Goal: Task Accomplishment & Management: Manage account settings

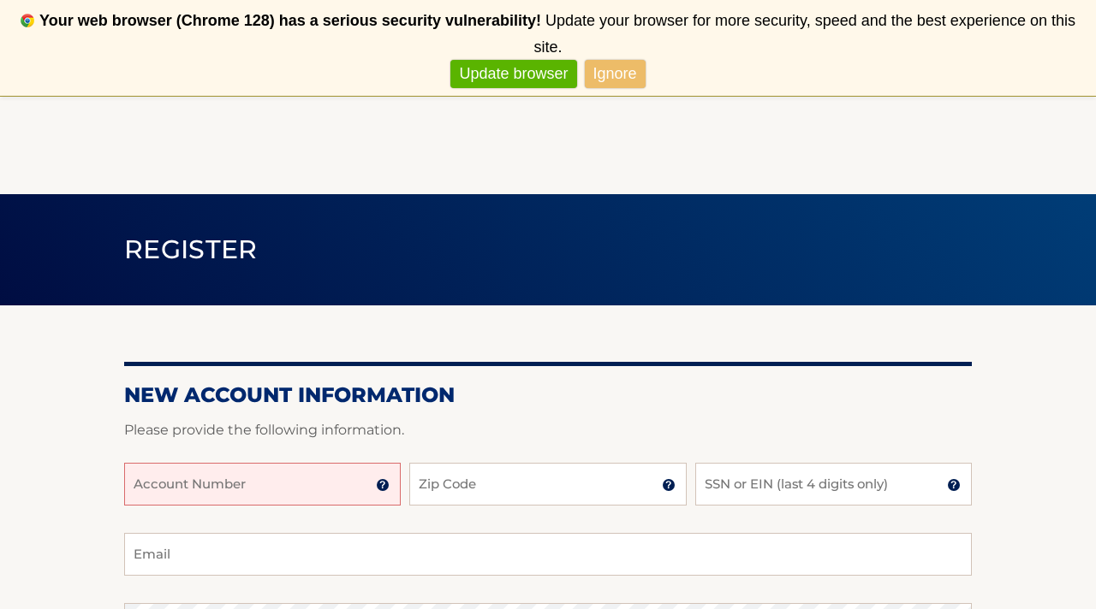
click at [218, 475] on input "Account Number" at bounding box center [262, 484] width 276 height 43
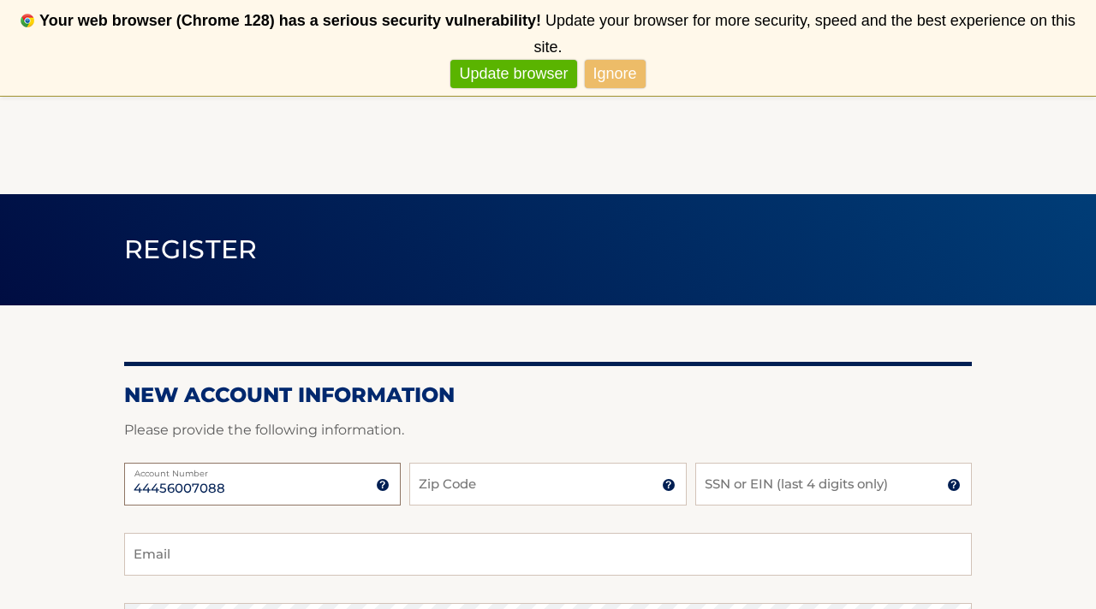
type input "44456007088"
click at [453, 480] on input "Zip Code" at bounding box center [547, 484] width 276 height 43
type input "07054"
click at [742, 486] on input "SSN or EIN (last 4 digits only)" at bounding box center [833, 484] width 276 height 43
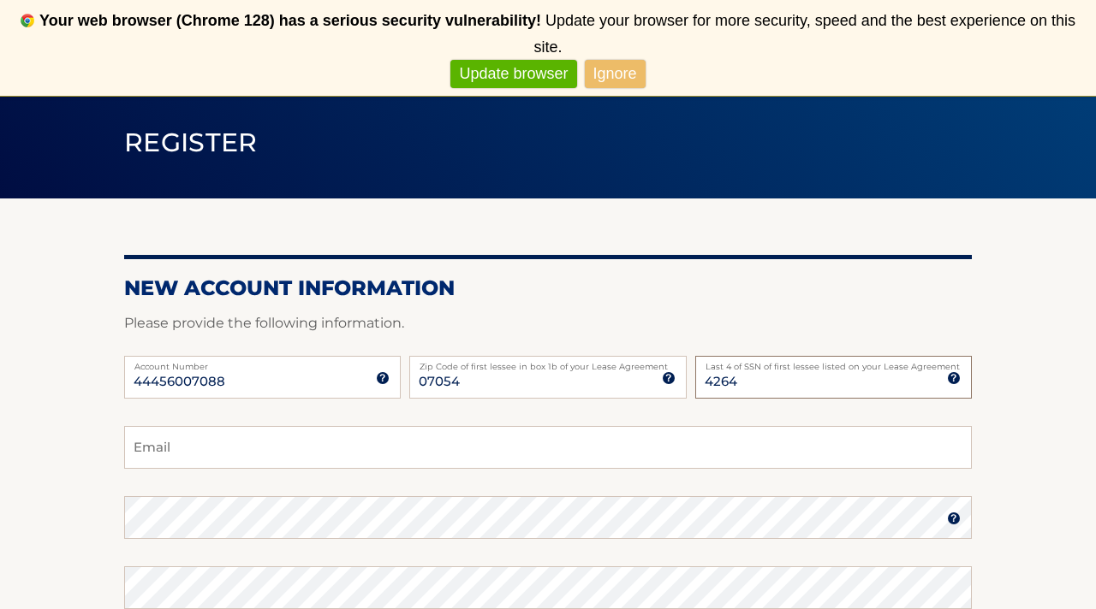
scroll to position [110, 0]
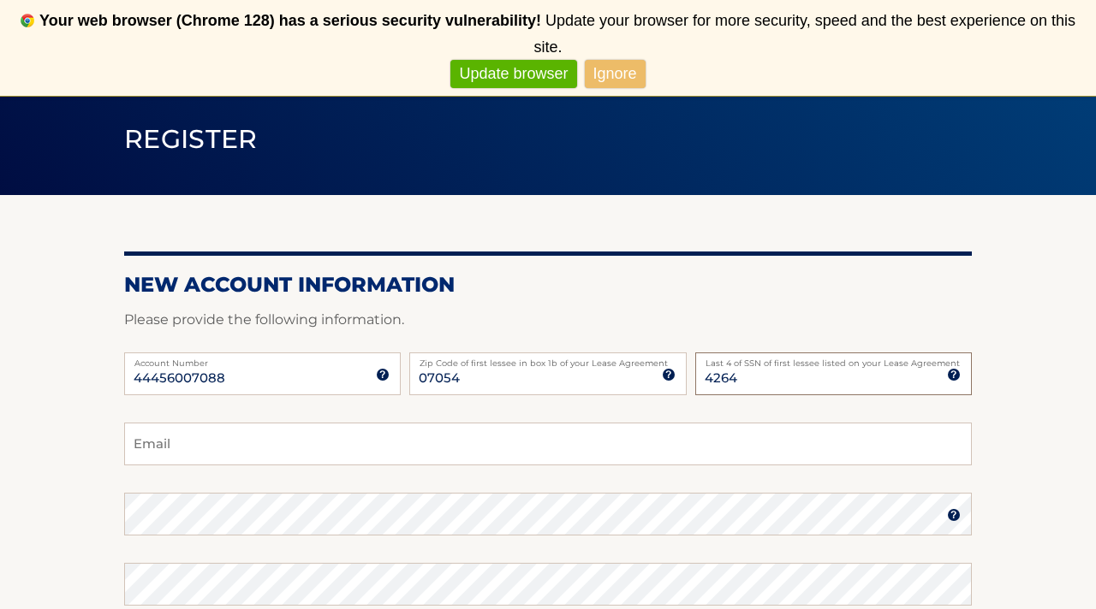
type input "4264"
click at [363, 456] on input "Email" at bounding box center [547, 444] width 847 height 43
drag, startPoint x: 274, startPoint y: 379, endPoint x: 127, endPoint y: 371, distance: 147.4
click at [127, 371] on input "44456007088" at bounding box center [262, 374] width 276 height 43
click at [192, 458] on input "Email" at bounding box center [547, 444] width 847 height 43
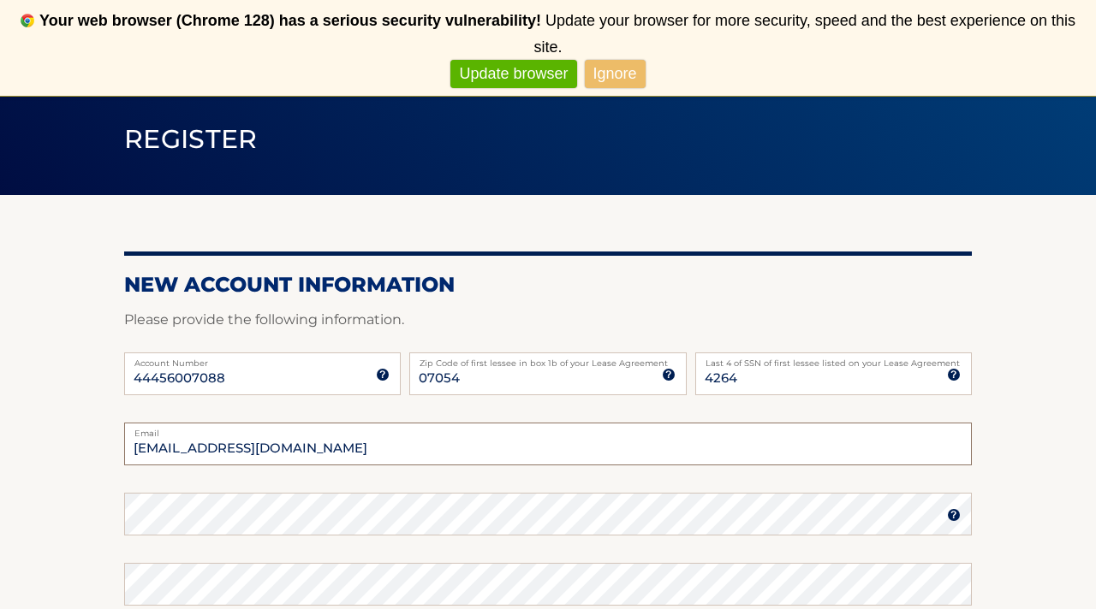
type input "ArianaD579@gmail.com"
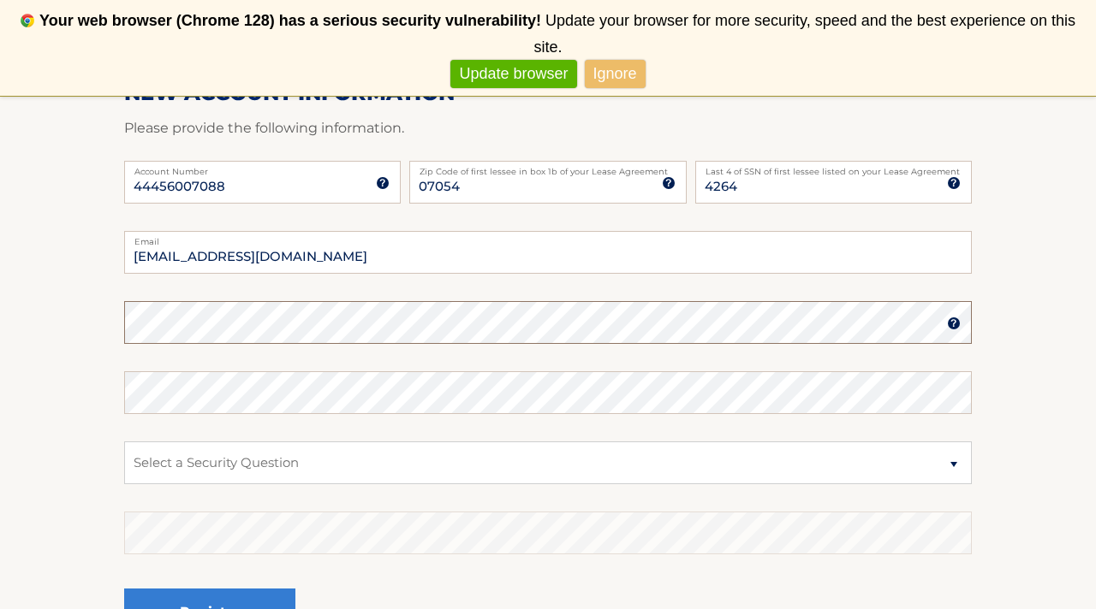
scroll to position [306, 0]
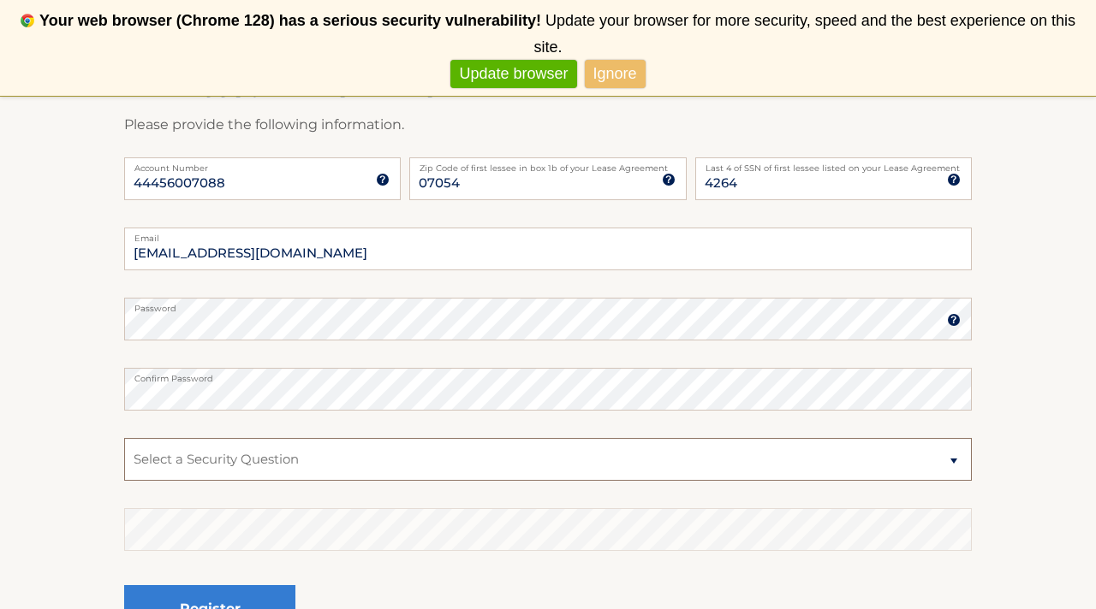
click at [416, 458] on select "Select a Security Question What was the name of your elementary school? What is…" at bounding box center [547, 459] width 847 height 43
select select "1"
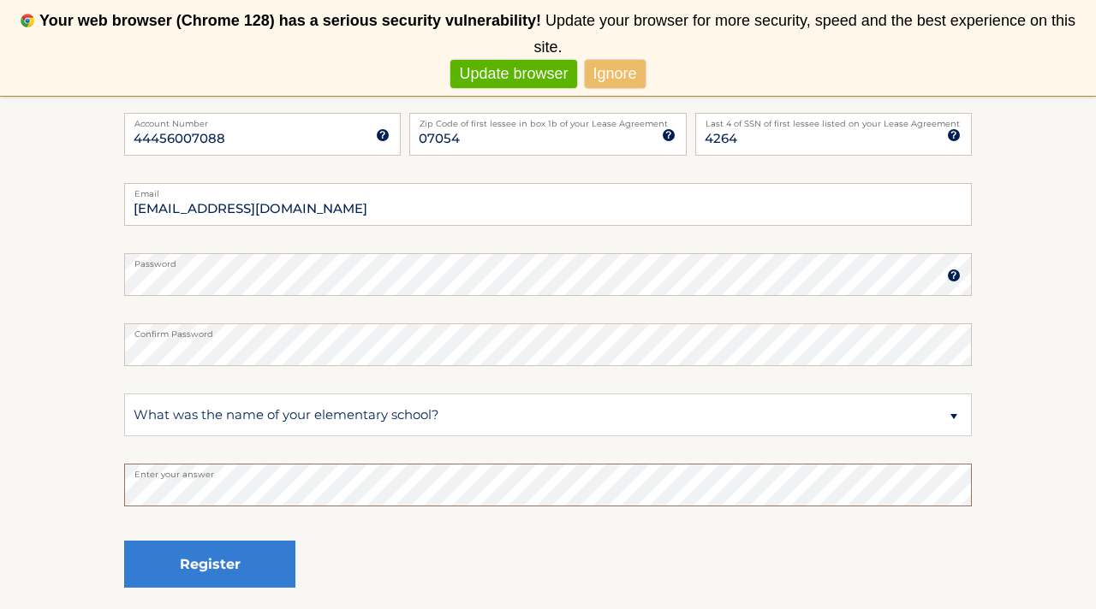
scroll to position [359, 0]
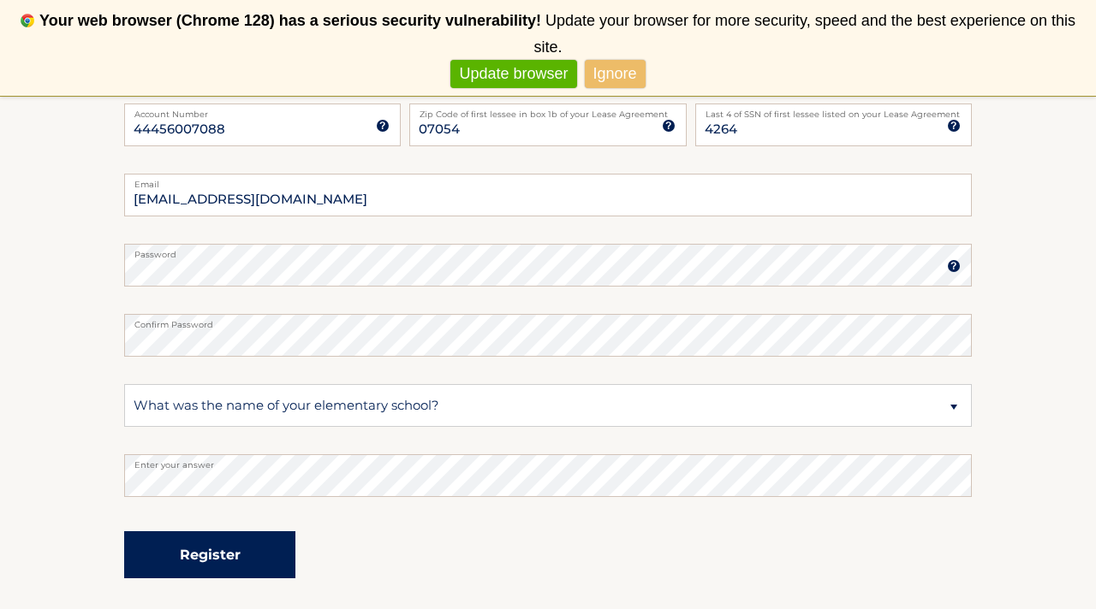
click at [191, 554] on button "Register" at bounding box center [209, 555] width 171 height 47
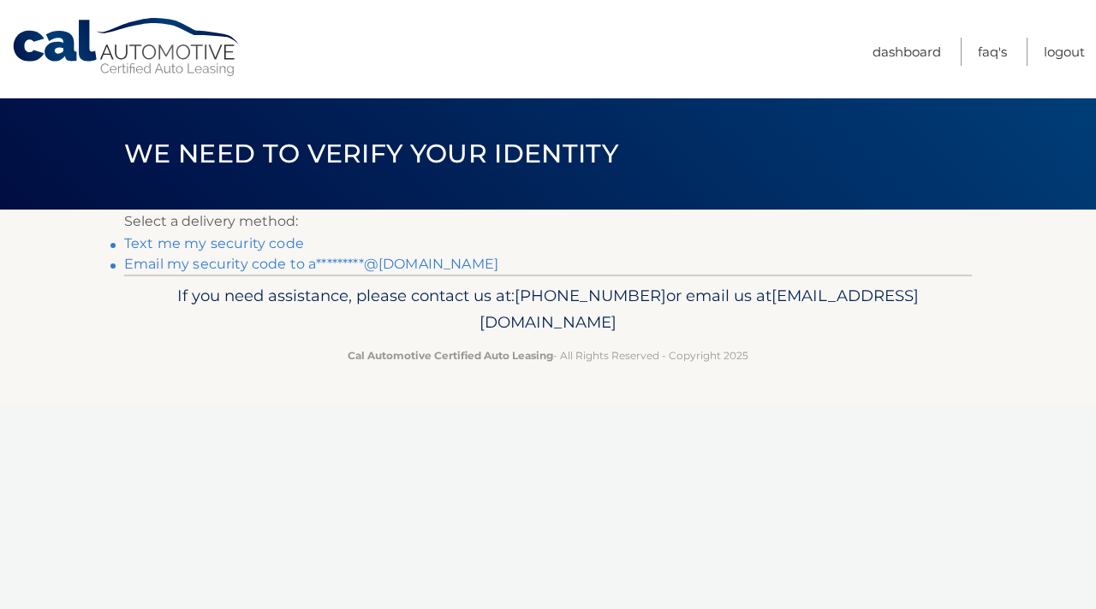
click at [234, 265] on link "Email my security code to a*********@gmail.com" at bounding box center [311, 264] width 374 height 16
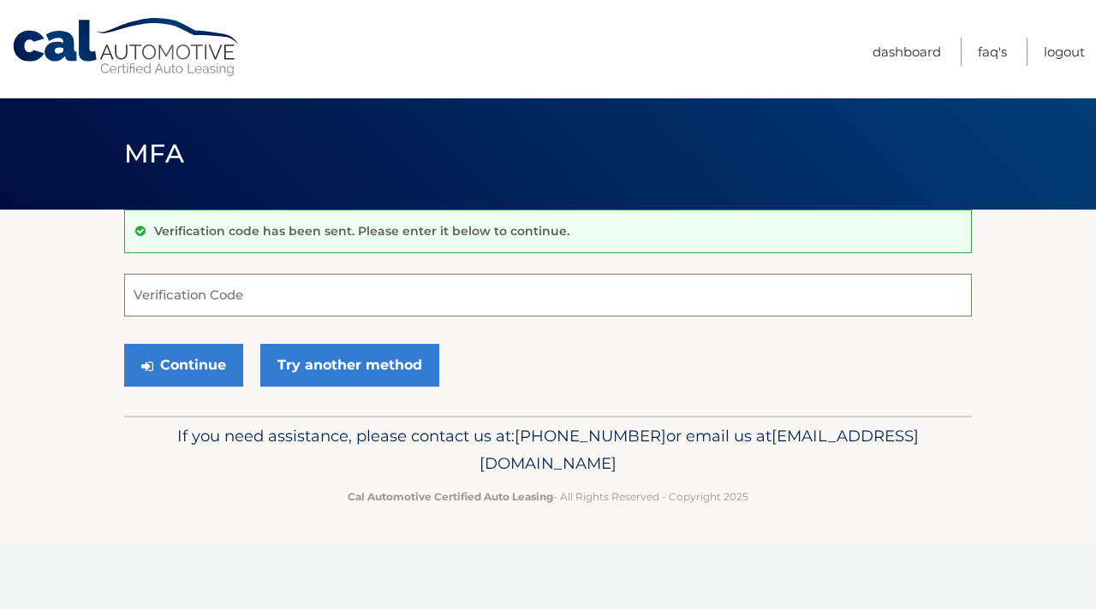
click at [231, 299] on input "Verification Code" at bounding box center [547, 295] width 847 height 43
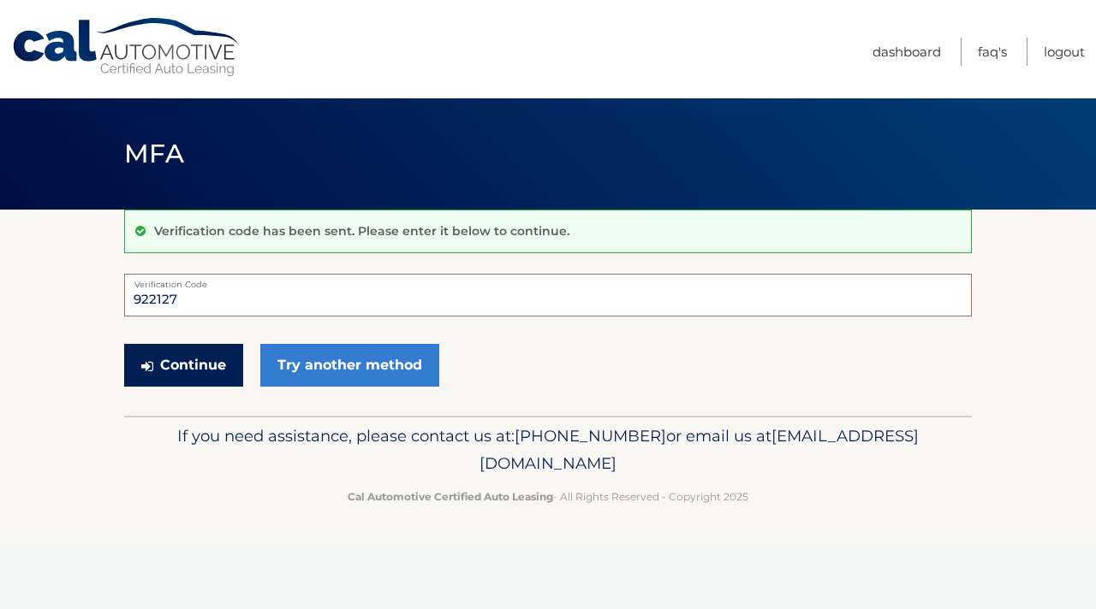
type input "922127"
click at [201, 376] on button "Continue" at bounding box center [183, 365] width 119 height 43
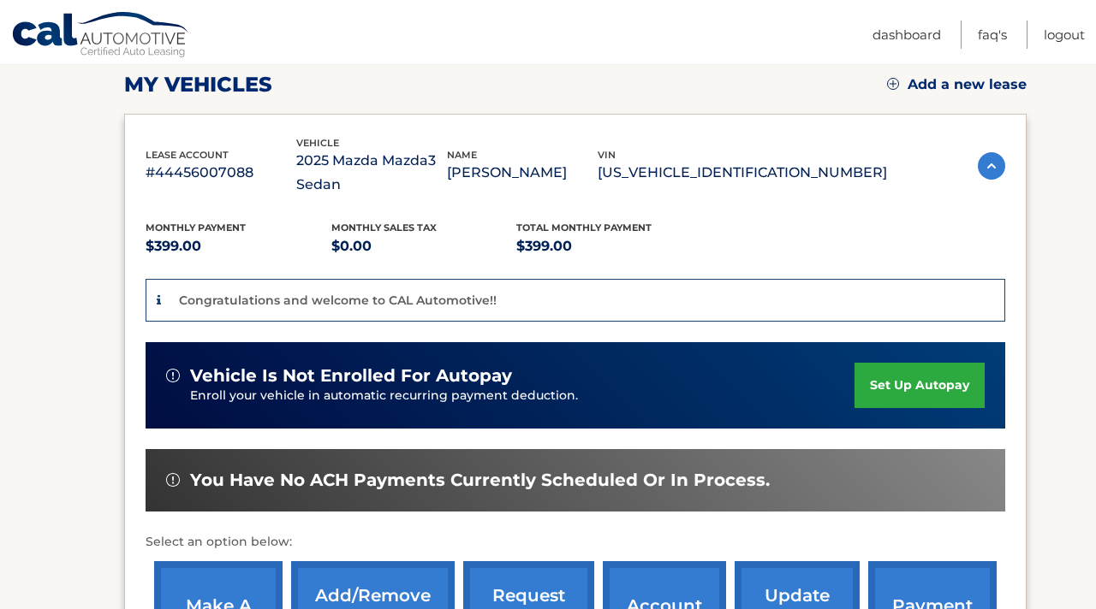
scroll to position [243, 0]
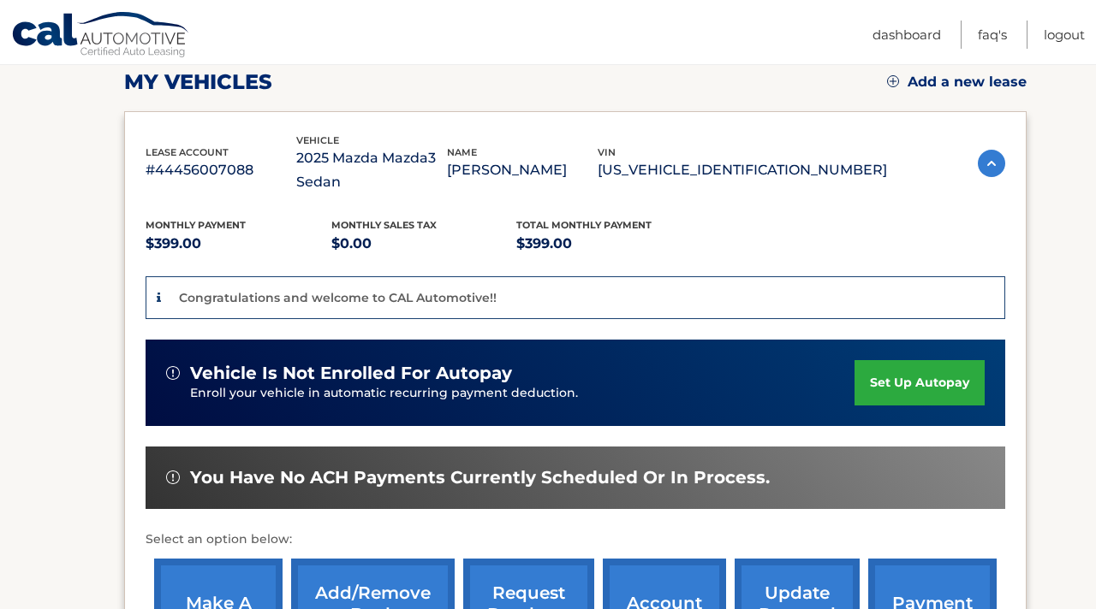
click at [873, 392] on link "set up autopay" at bounding box center [919, 382] width 130 height 45
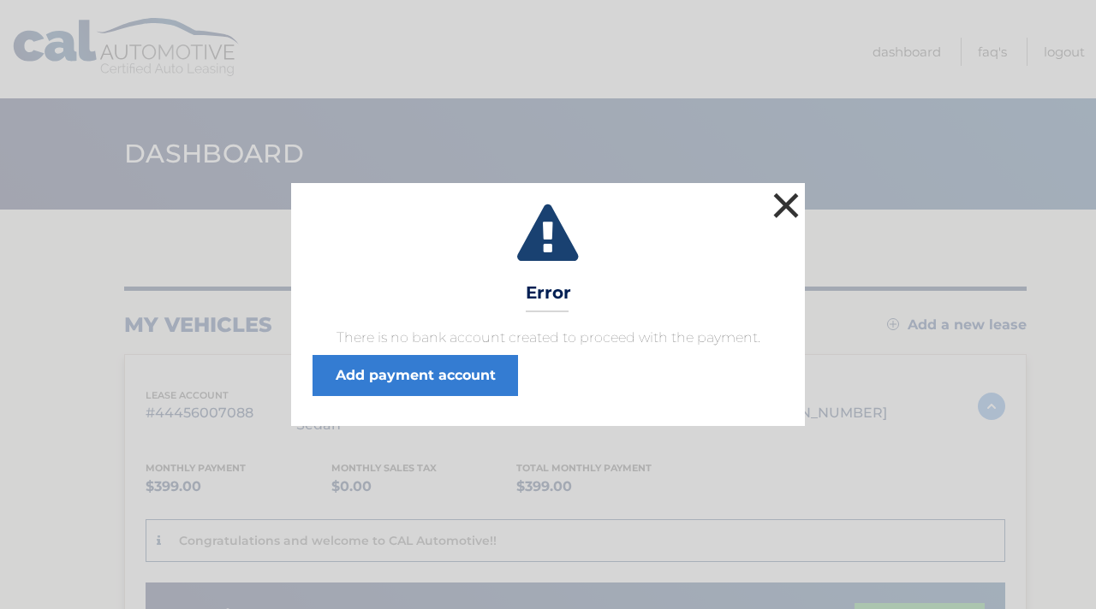
click at [781, 200] on button "×" at bounding box center [786, 205] width 34 height 34
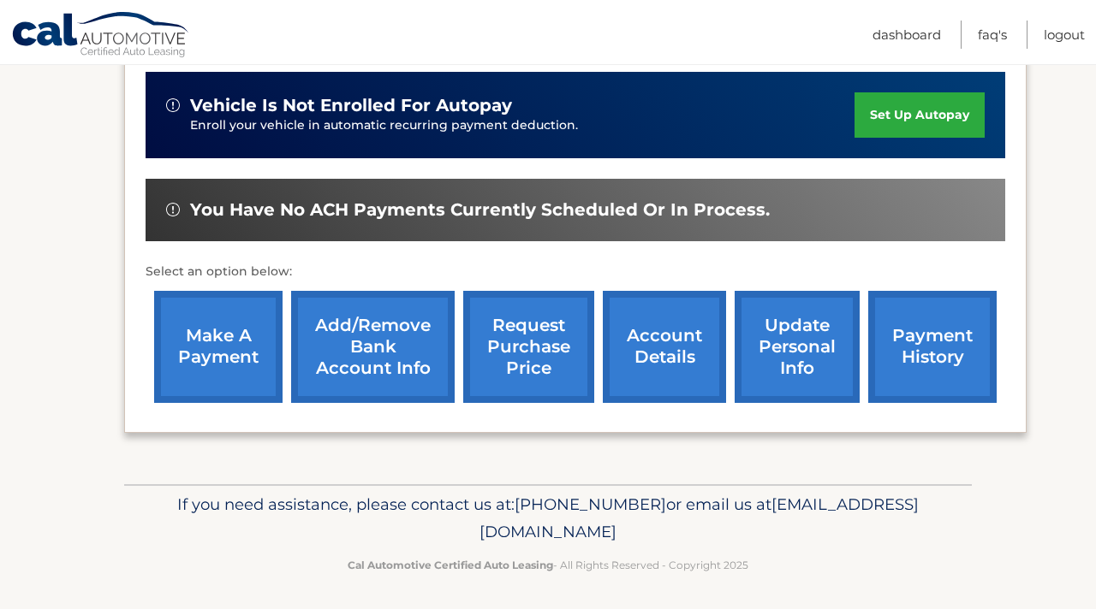
scroll to position [514, 0]
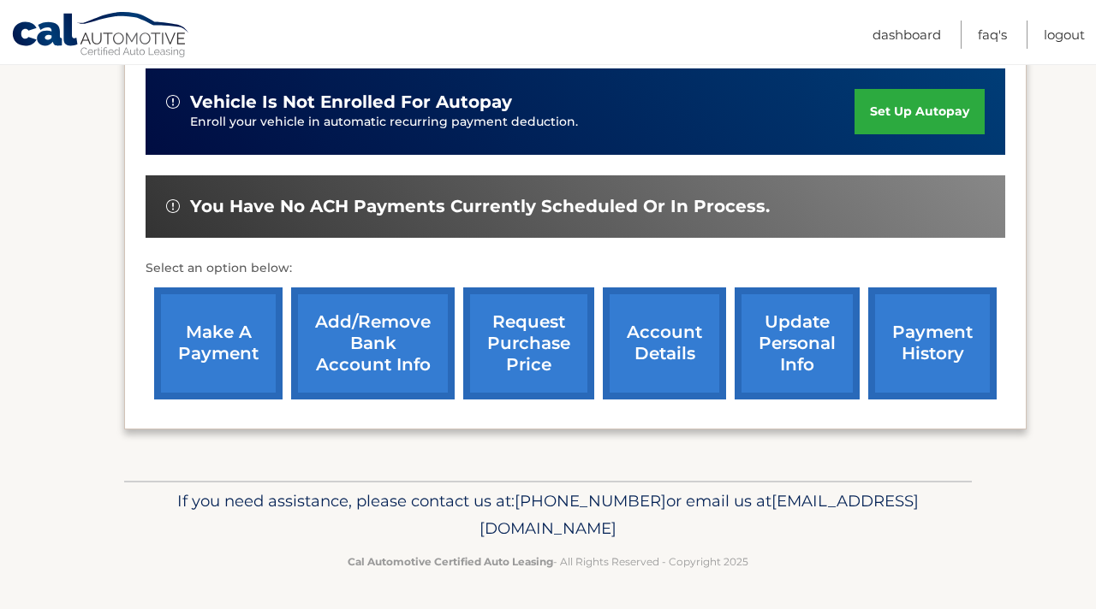
click at [372, 348] on link "Add/Remove bank account info" at bounding box center [372, 344] width 163 height 112
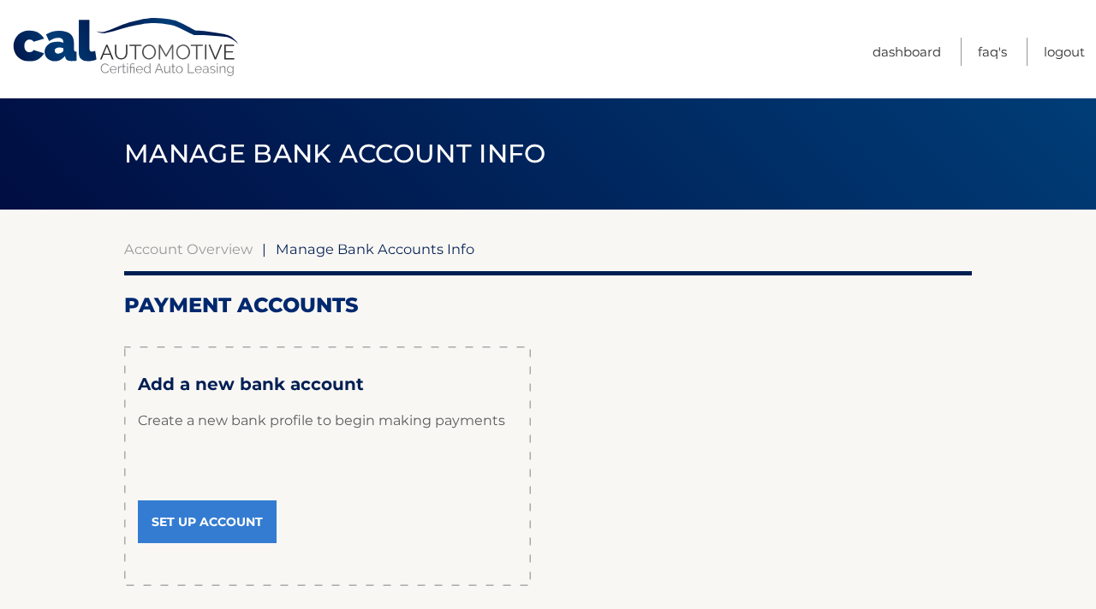
click at [205, 510] on link "Set Up Account" at bounding box center [207, 522] width 139 height 43
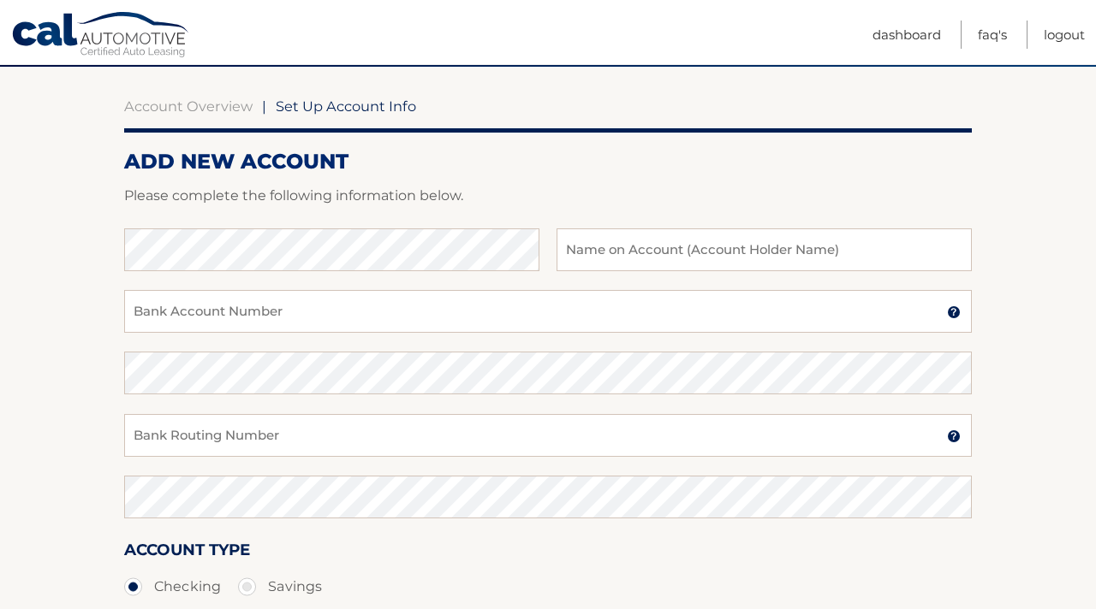
scroll to position [133, 0]
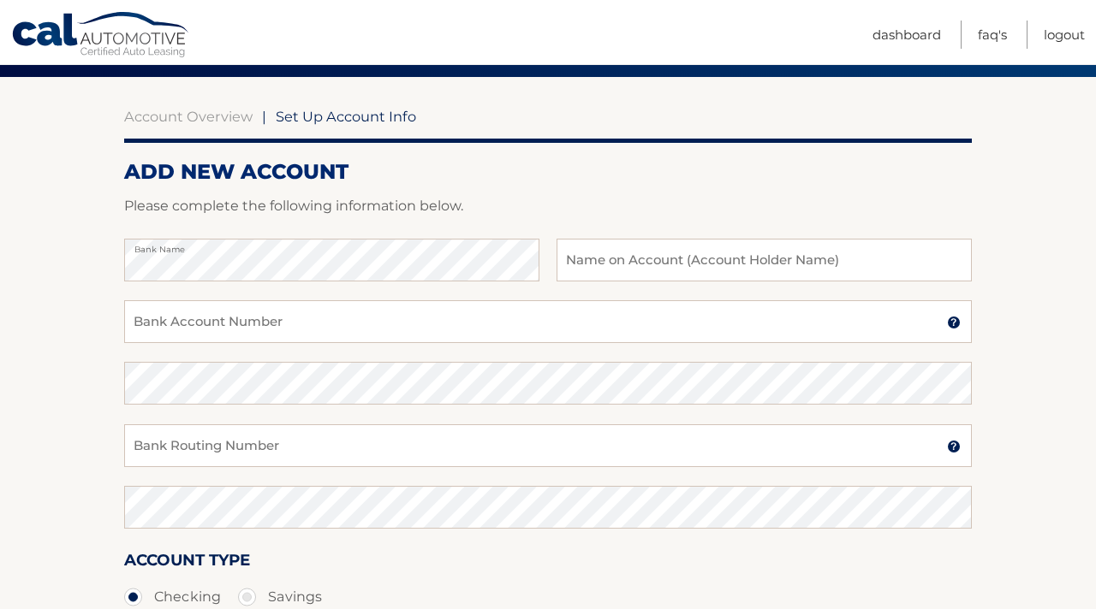
click at [250, 294] on div "Bank Name Name on Account (Account Holder Name)" at bounding box center [547, 270] width 847 height 62
click at [668, 257] on input "text" at bounding box center [763, 260] width 415 height 43
type input "[PERSON_NAME]"
click at [391, 324] on input "Bank Account Number" at bounding box center [547, 321] width 847 height 43
paste input "8055390049"
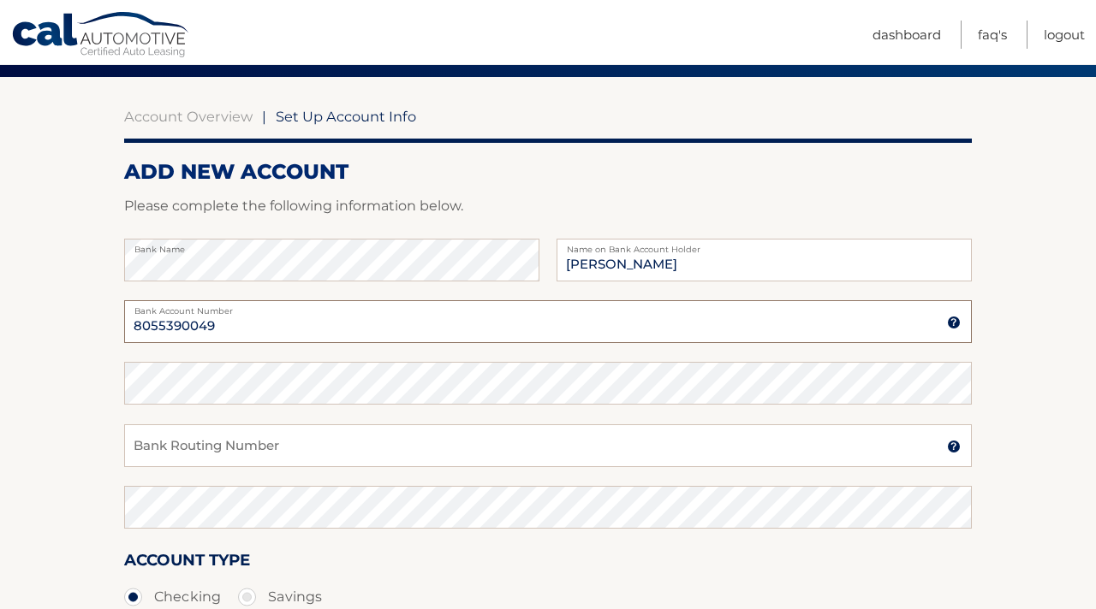
type input "8055390049"
click at [169, 436] on input "Bank Routing Number" at bounding box center [547, 446] width 847 height 43
paste input "031207607"
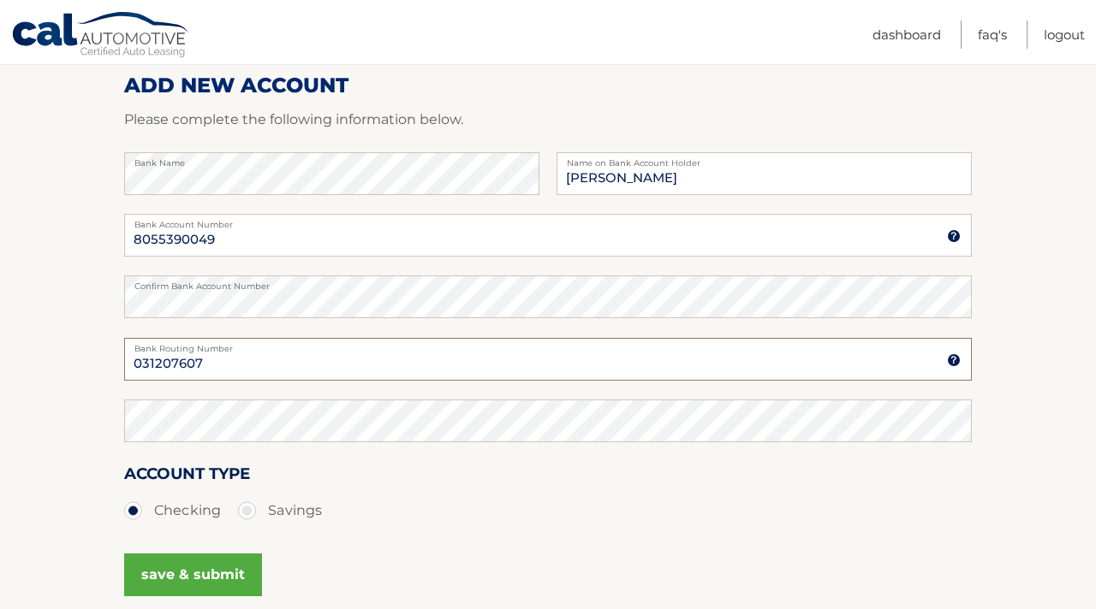
scroll to position [223, 0]
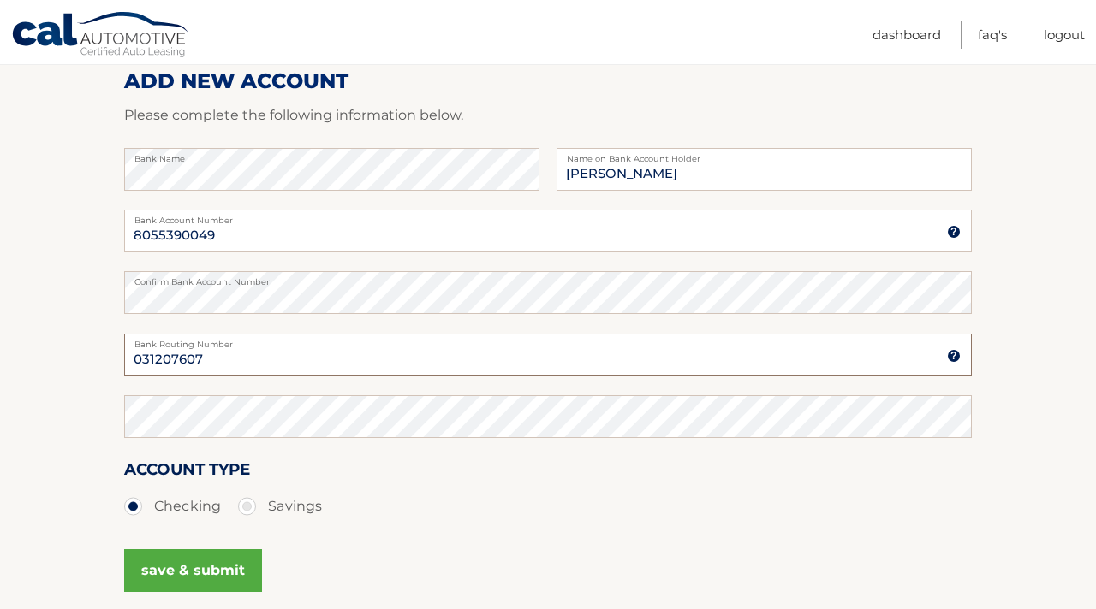
type input "031207607"
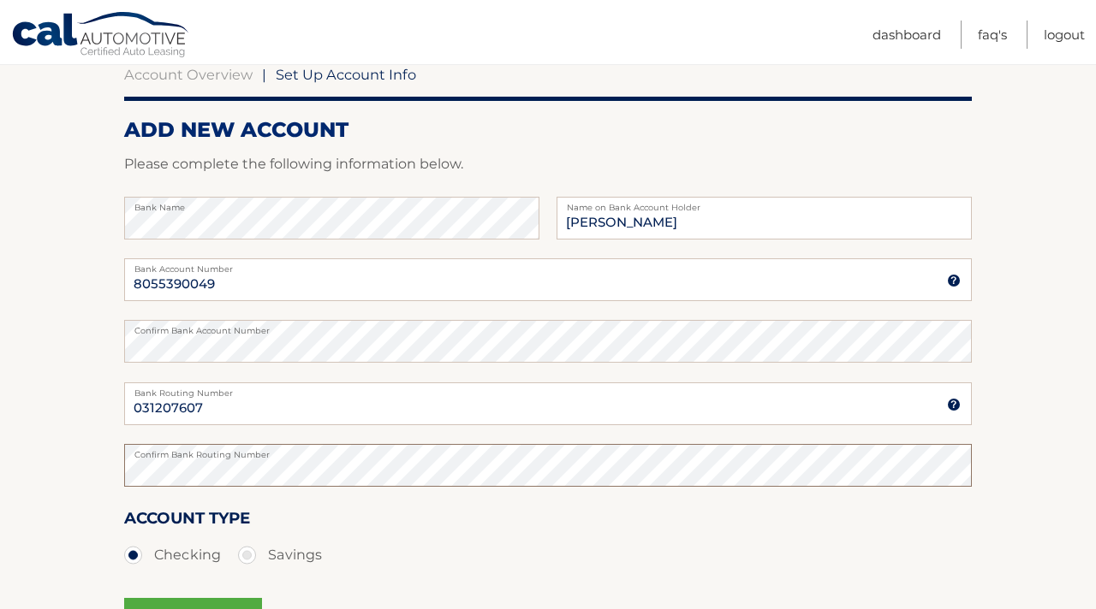
scroll to position [167, 0]
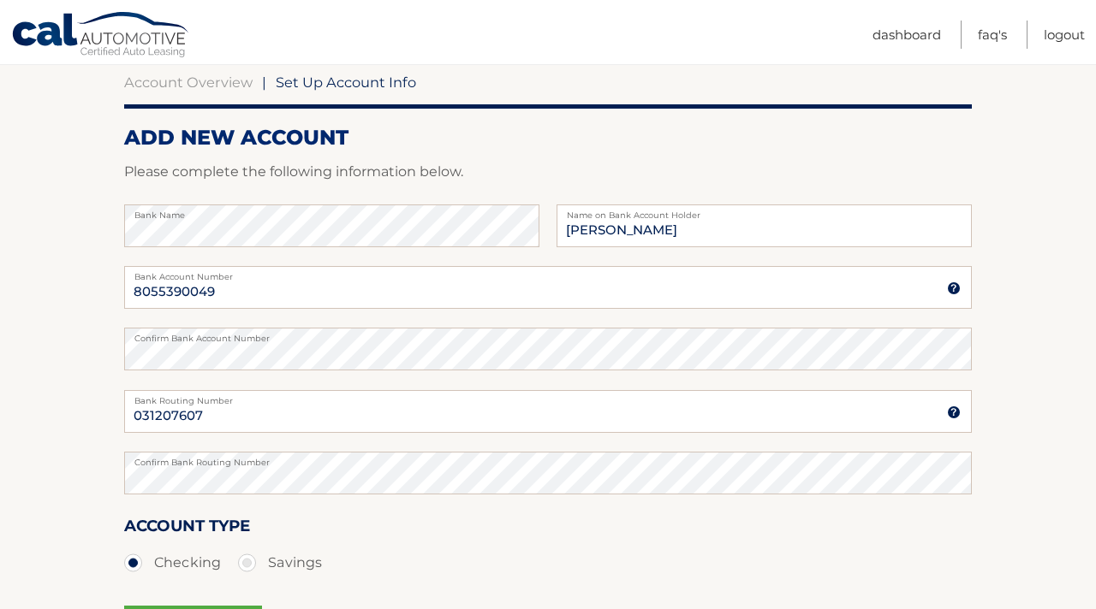
click at [167, 169] on p "Please complete the following information below." at bounding box center [547, 172] width 847 height 24
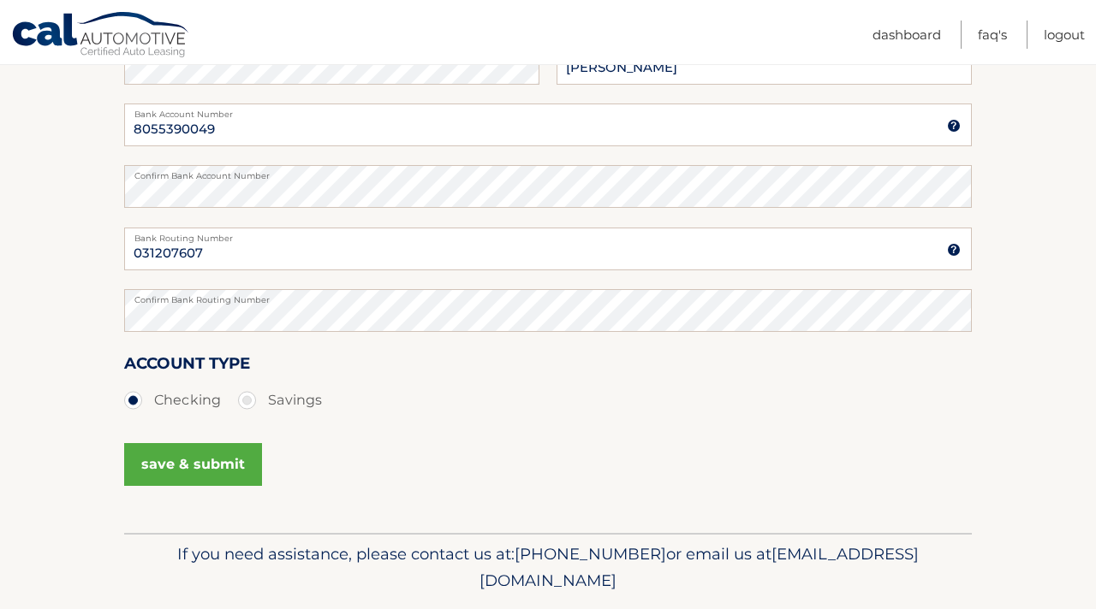
scroll to position [335, 0]
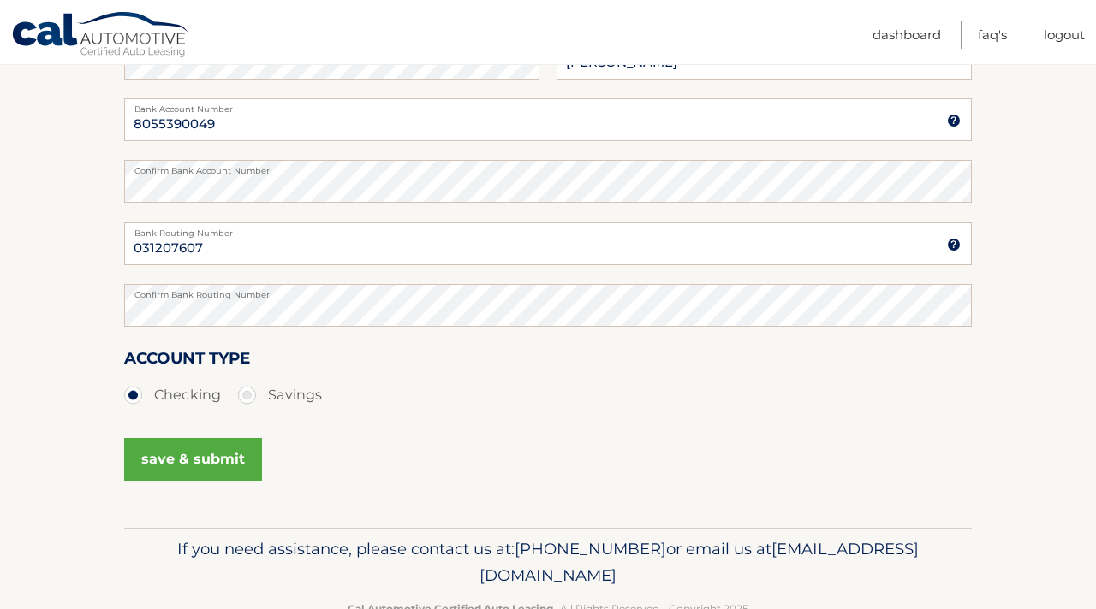
click at [132, 396] on label "Checking" at bounding box center [172, 395] width 97 height 34
click at [132, 396] on input "Checking" at bounding box center [139, 391] width 17 height 27
click at [158, 460] on button "save & submit" at bounding box center [193, 459] width 138 height 43
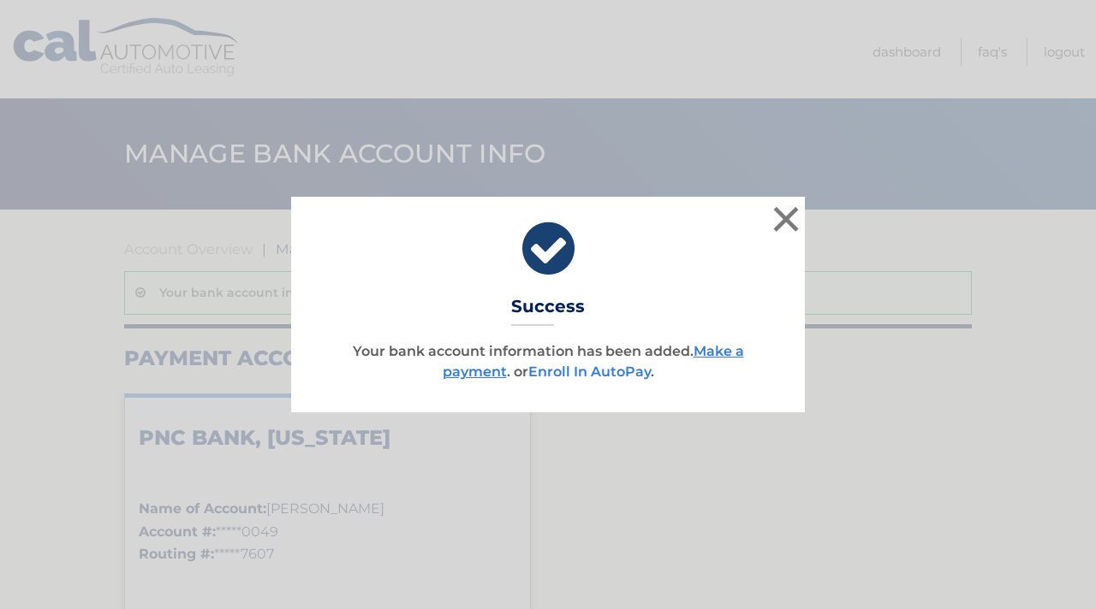
click at [613, 378] on link "Enroll In AutoPay" at bounding box center [589, 372] width 122 height 16
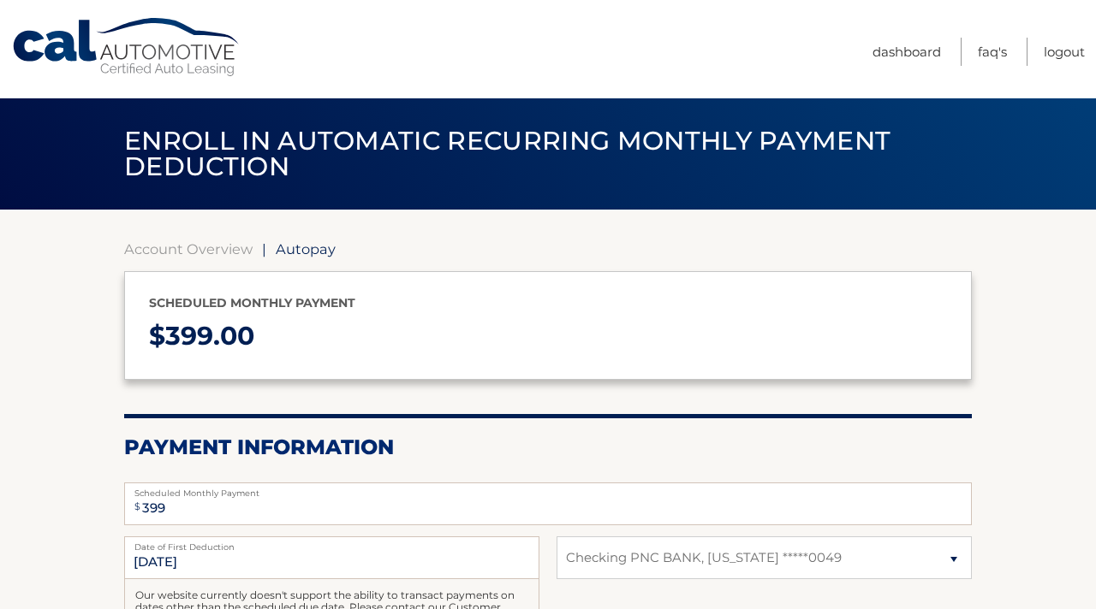
select select "YzlkNGJmMmItZGFmYy00NWI1LTk5NDQtZDlkY2E2OGE2Yzg1"
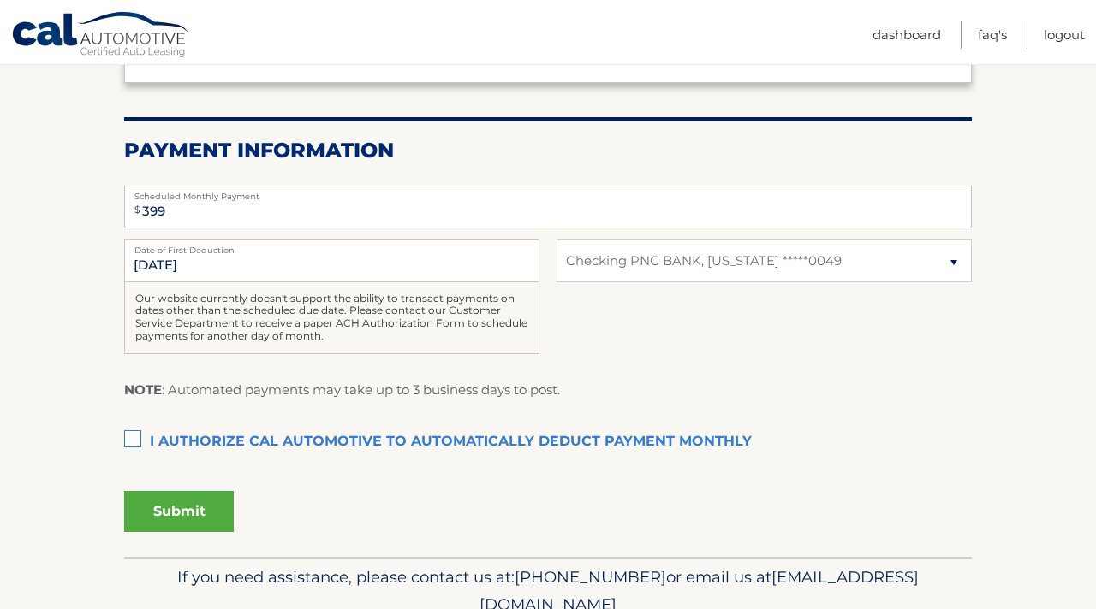
scroll to position [298, 0]
click at [133, 439] on label "I authorize cal automotive to automatically deduct payment monthly This checkbo…" at bounding box center [547, 442] width 847 height 34
click at [0, 0] on input "I authorize cal automotive to automatically deduct payment monthly This checkbo…" at bounding box center [0, 0] width 0 height 0
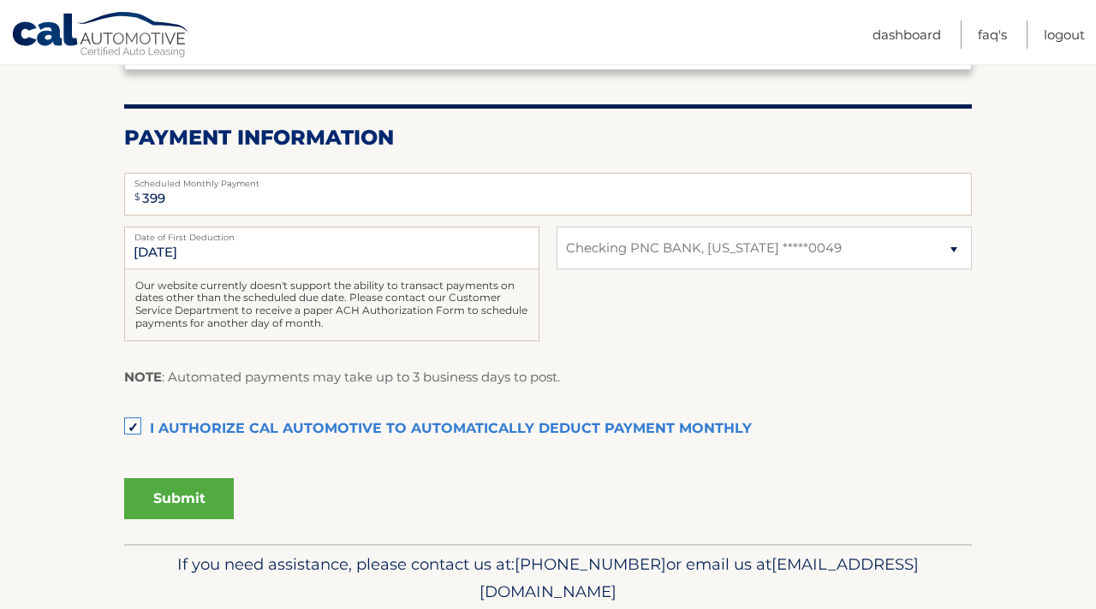
click at [222, 499] on button "Submit" at bounding box center [179, 498] width 110 height 41
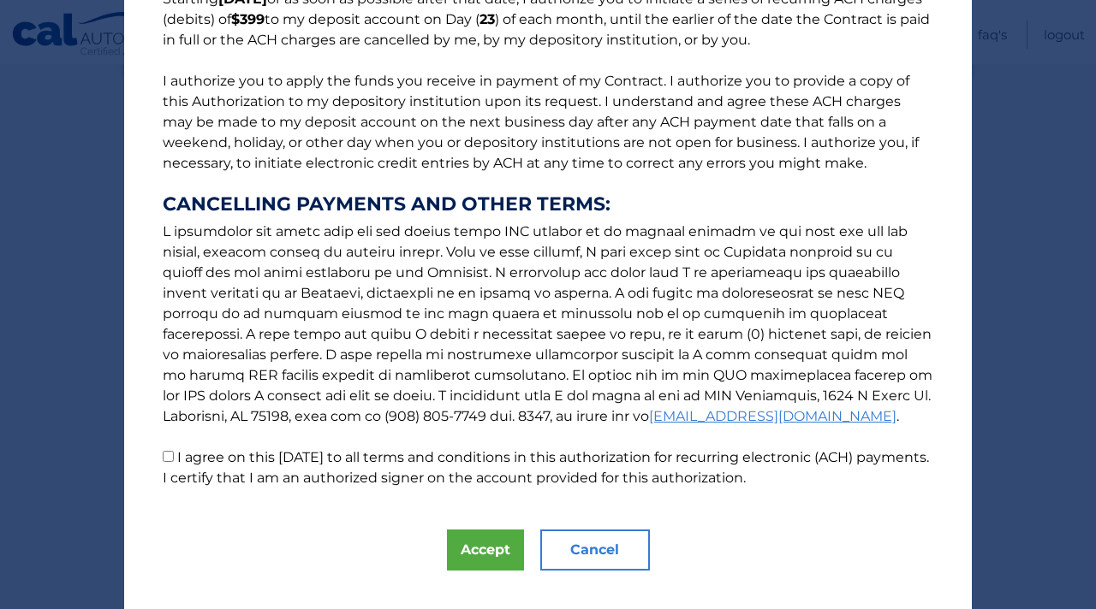
scroll to position [170, 0]
click at [169, 454] on input "I agree on this 09/07/2025 to all terms and conditions in this authorization fo…" at bounding box center [168, 455] width 11 height 11
checkbox input "true"
click at [466, 545] on button "Accept" at bounding box center [485, 549] width 77 height 41
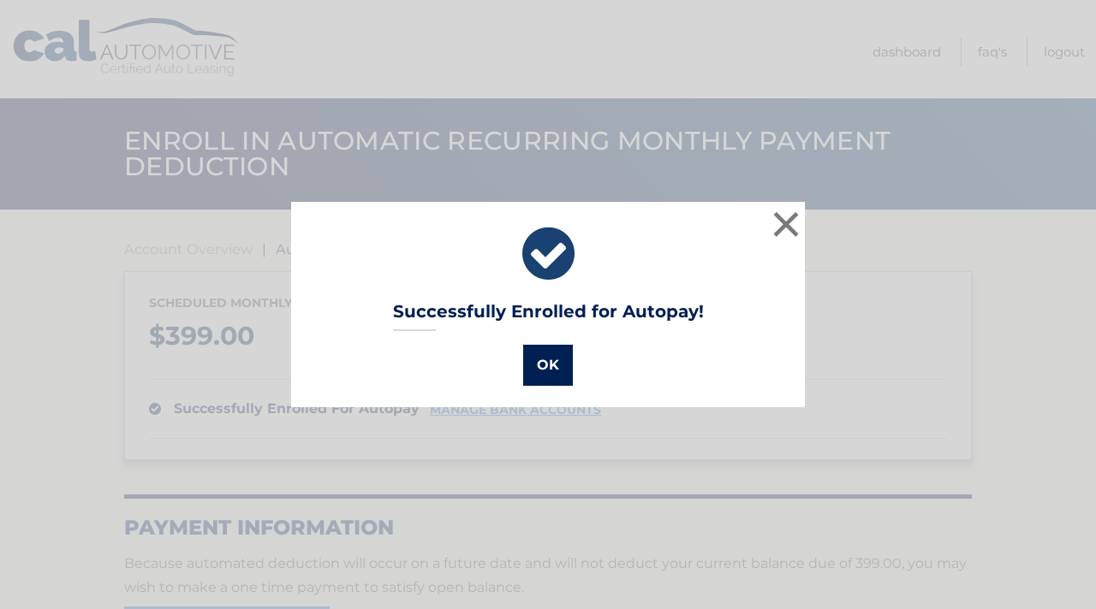
click at [550, 365] on button "OK" at bounding box center [548, 365] width 50 height 41
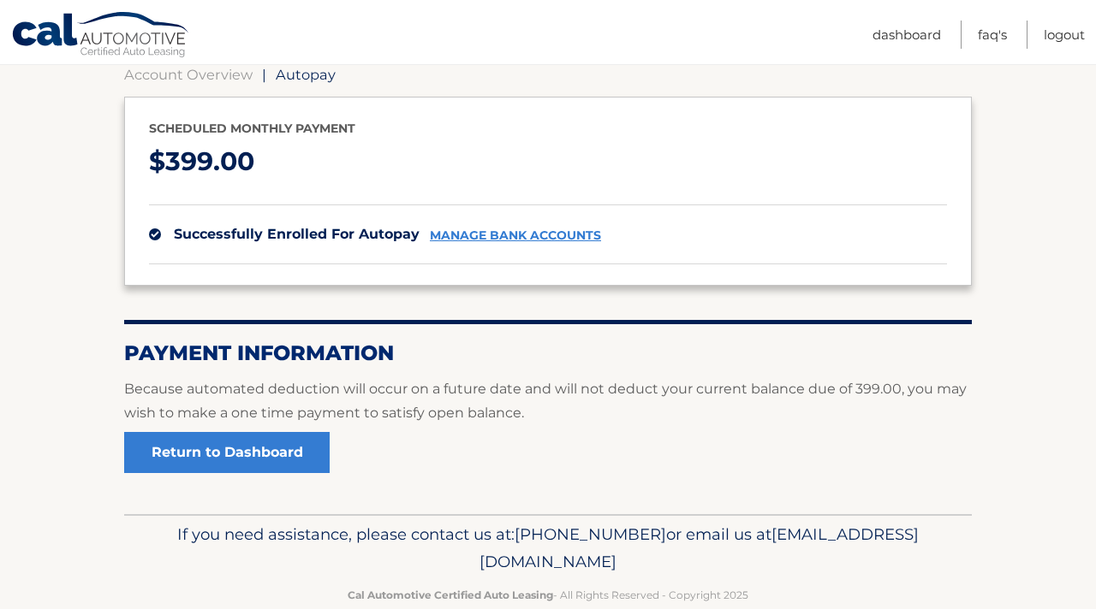
scroll to position [210, 0]
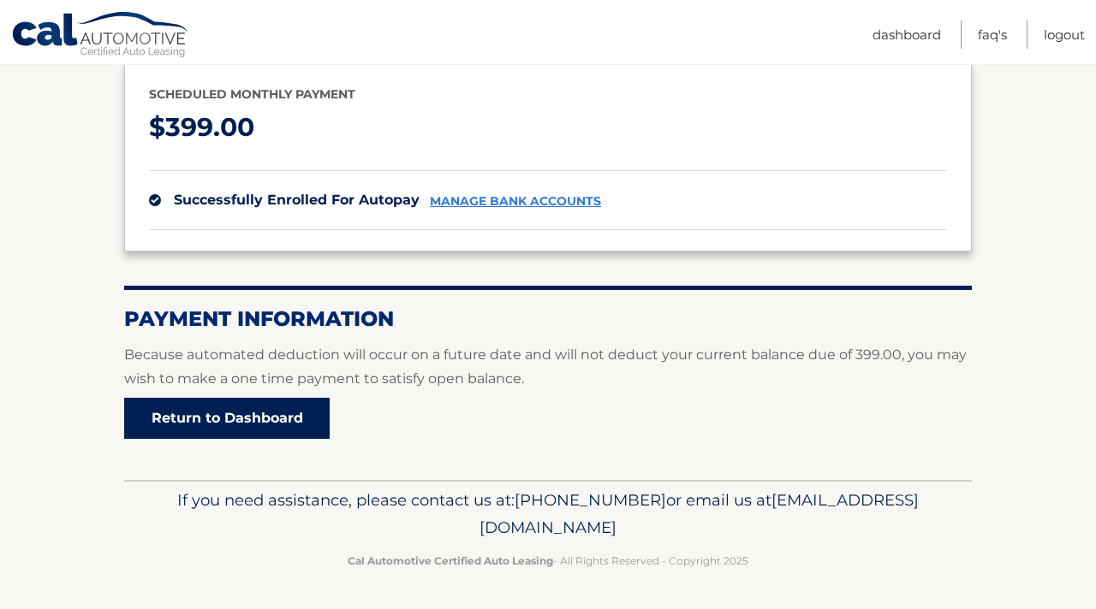
click at [260, 425] on link "Return to Dashboard" at bounding box center [226, 418] width 205 height 41
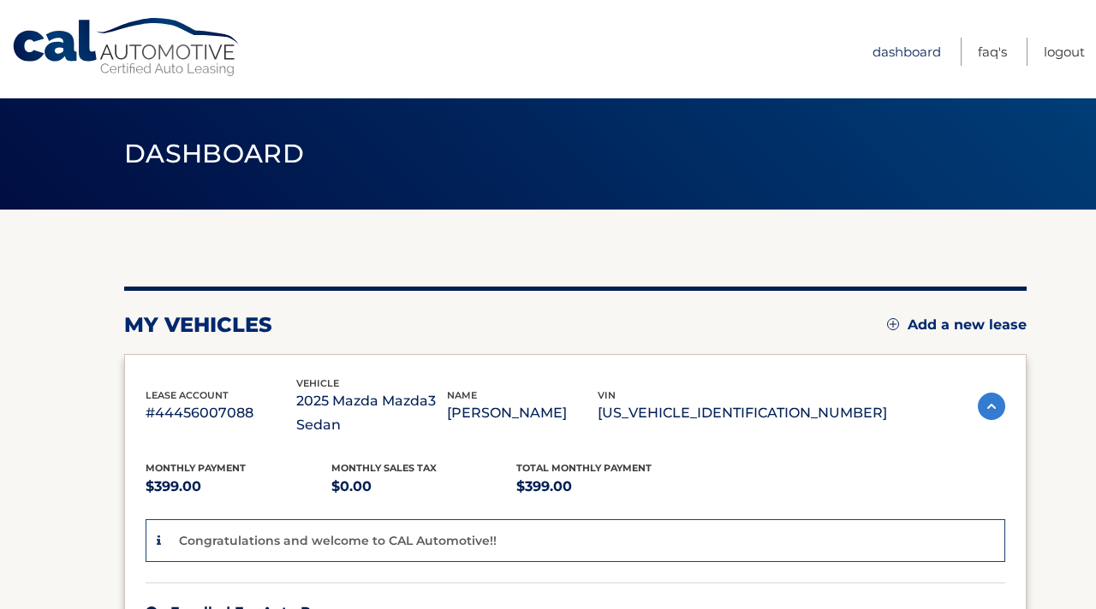
click at [898, 54] on link "Dashboard" at bounding box center [906, 52] width 68 height 28
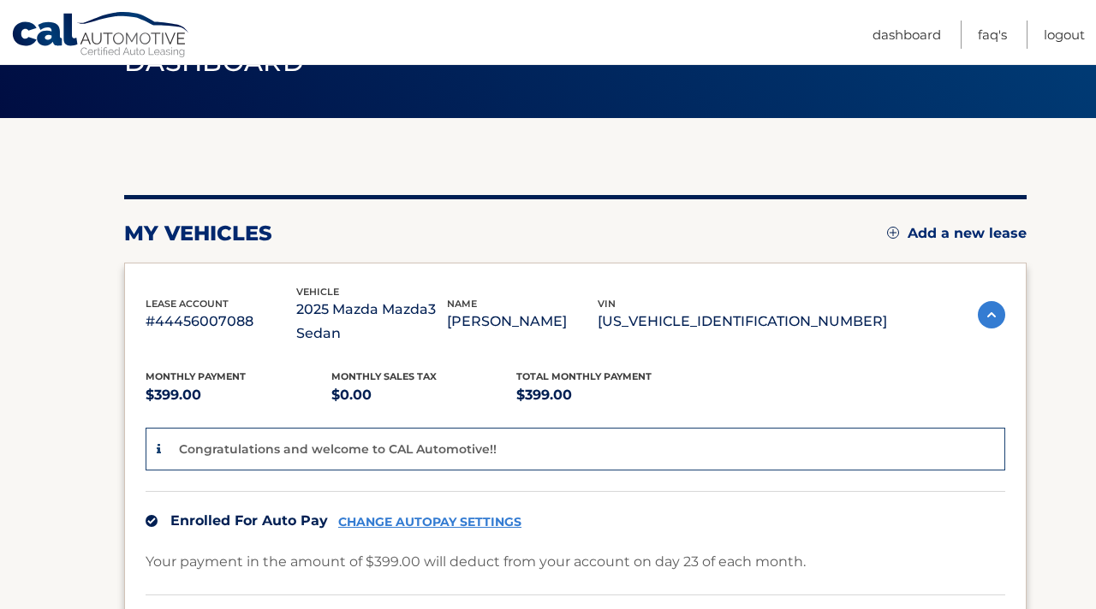
scroll to position [91, 0]
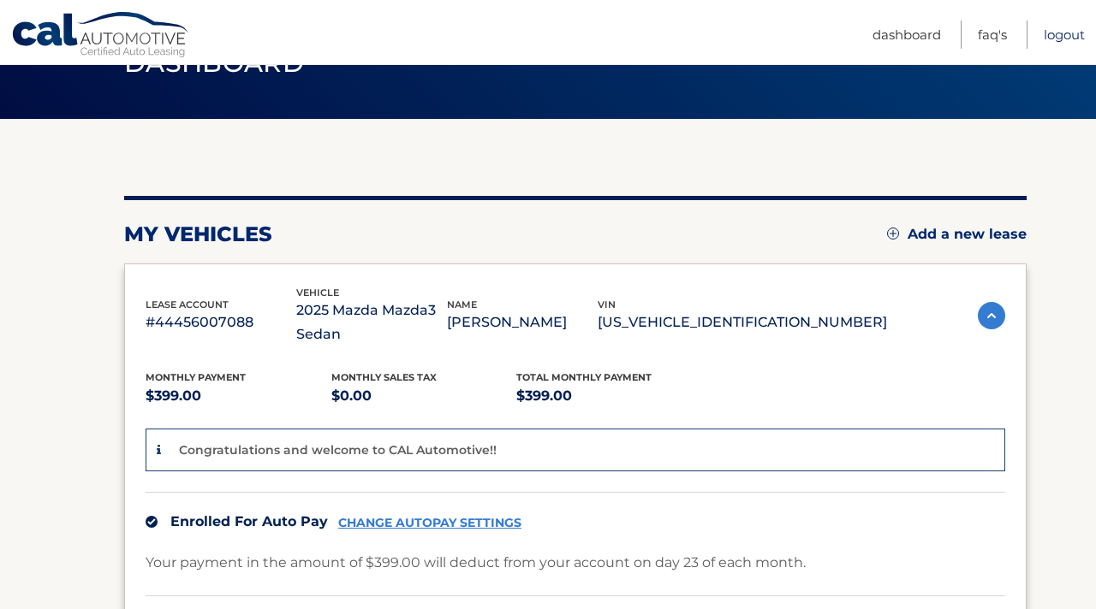
click at [1058, 37] on link "Logout" at bounding box center [1063, 35] width 41 height 28
